Goal: Find contact information: Find contact information

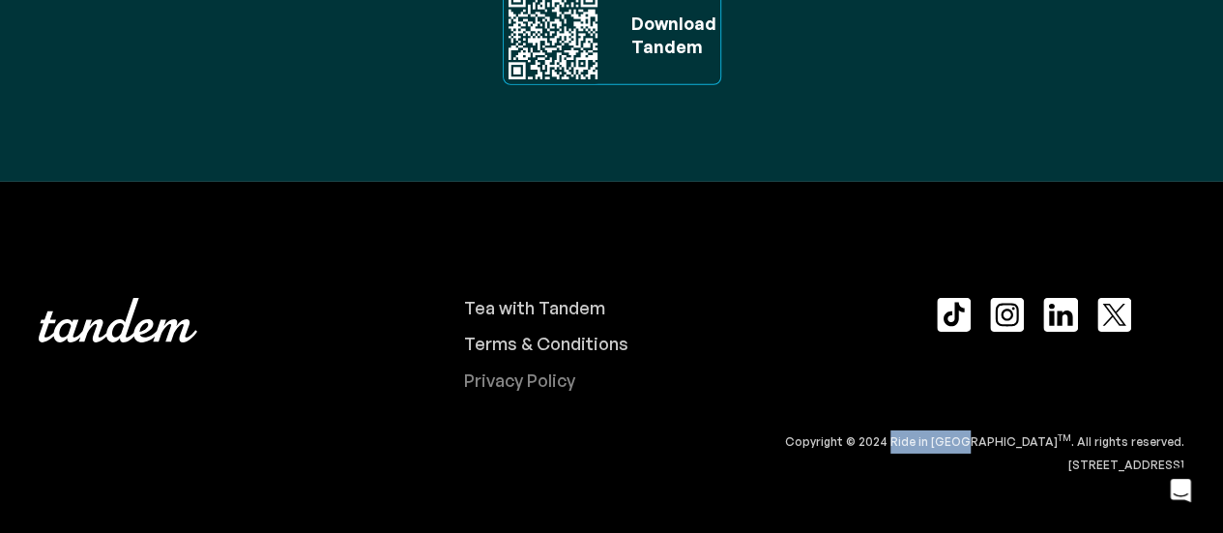
click at [502, 376] on div "Privacy Policy" at bounding box center [519, 380] width 111 height 21
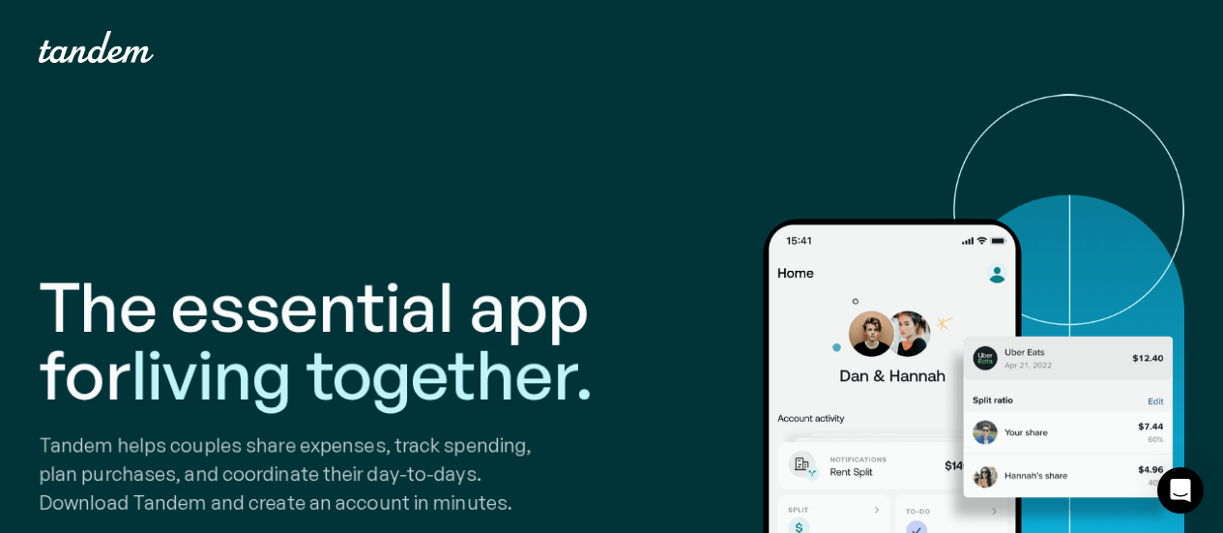
scroll to position [5849, 0]
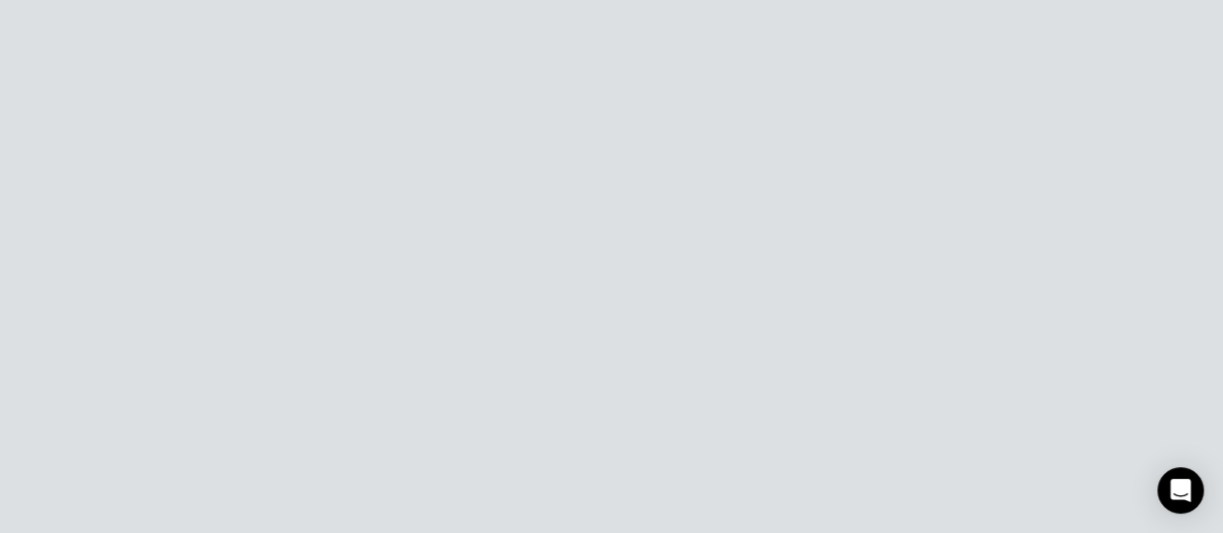
drag, startPoint x: 985, startPoint y: 468, endPoint x: 1074, endPoint y: 473, distance: 89.1
copy div "330 E Liberty St"
drag, startPoint x: 1083, startPoint y: 465, endPoint x: 1138, endPoint y: 457, distance: 55.7
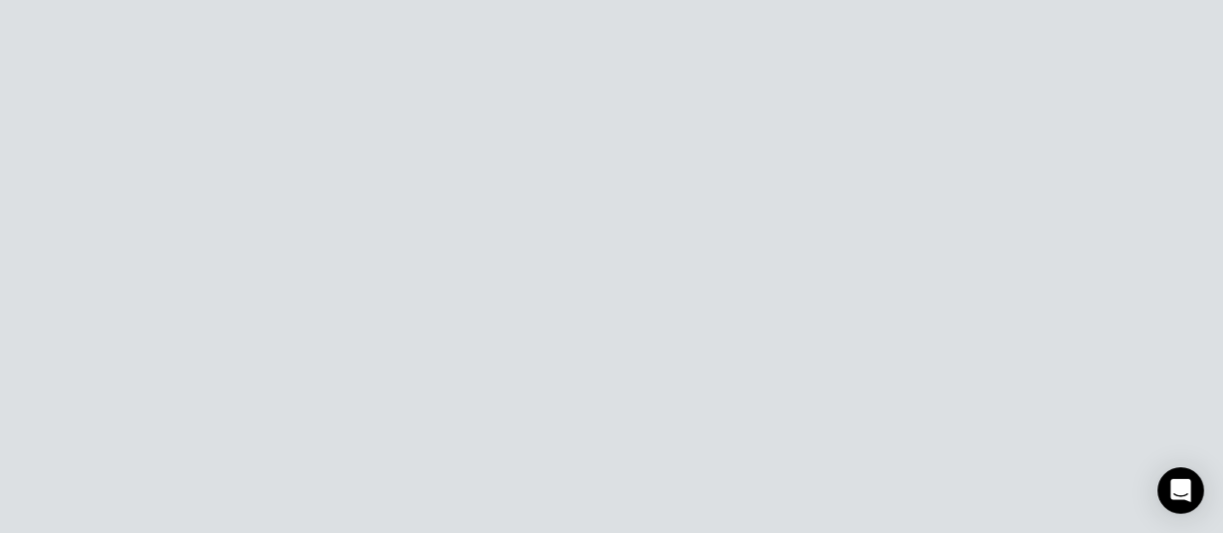
copy div "Ann Arbor"
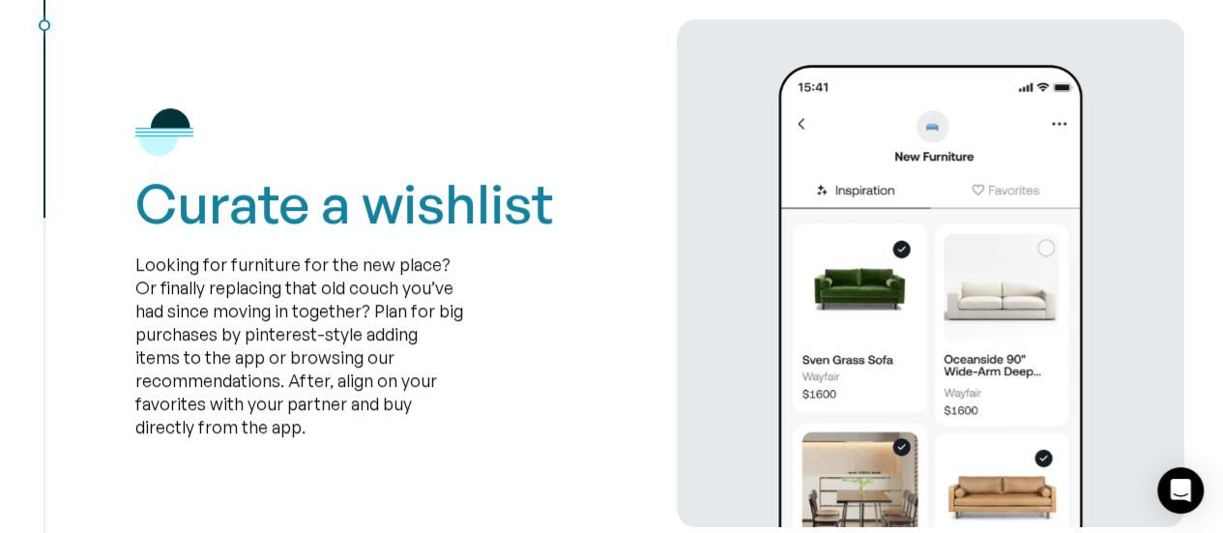
scroll to position [4131, 0]
